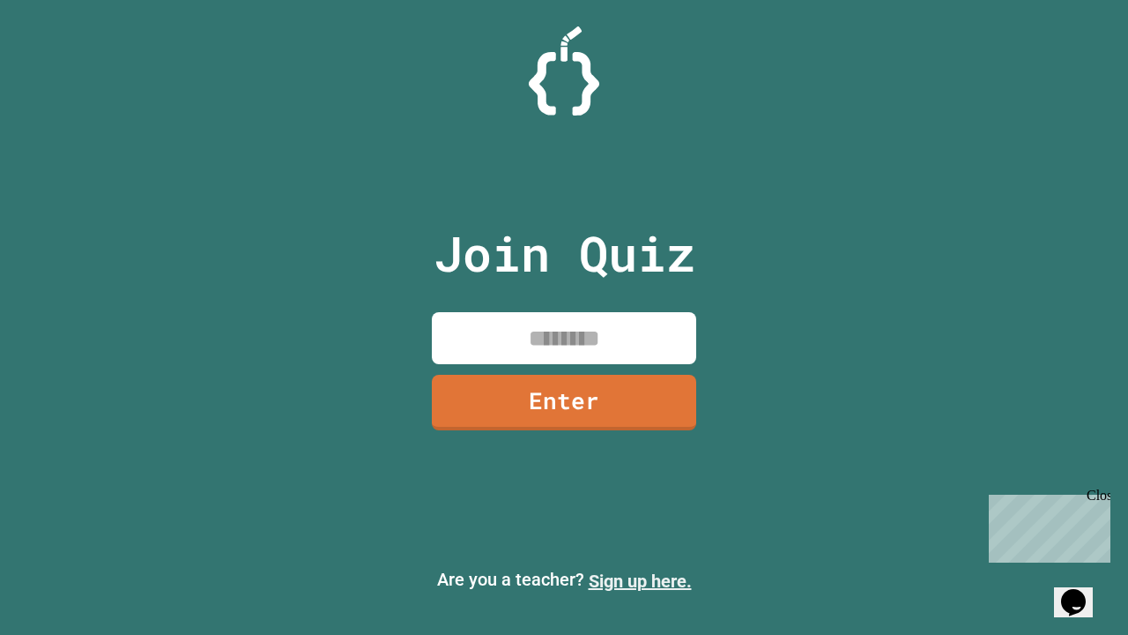
click at [640, 581] on link "Sign up here." at bounding box center [640, 580] width 103 height 21
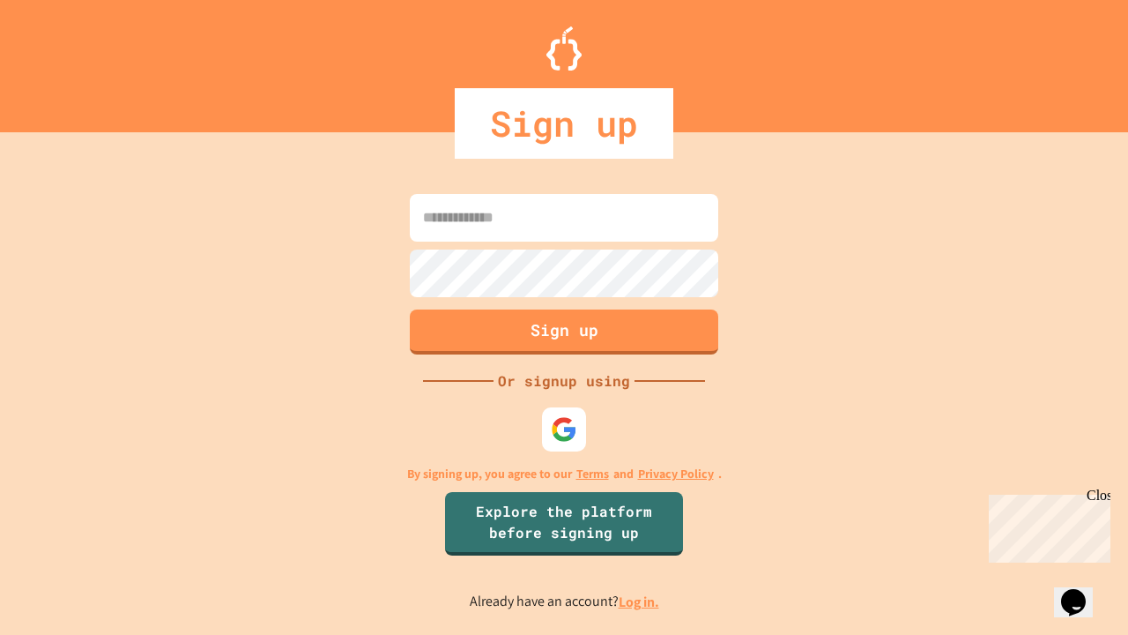
click at [640, 601] on link "Log in." at bounding box center [639, 601] width 41 height 19
